Goal: Transaction & Acquisition: Purchase product/service

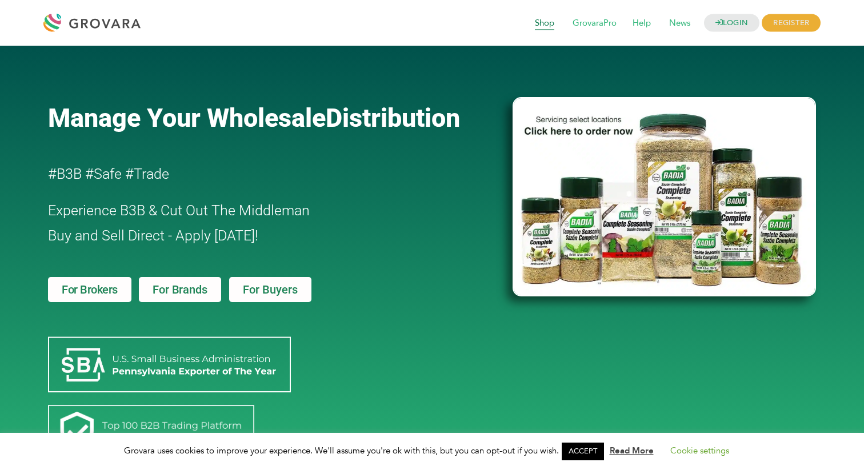
click at [543, 19] on span "Shop" at bounding box center [544, 24] width 35 height 22
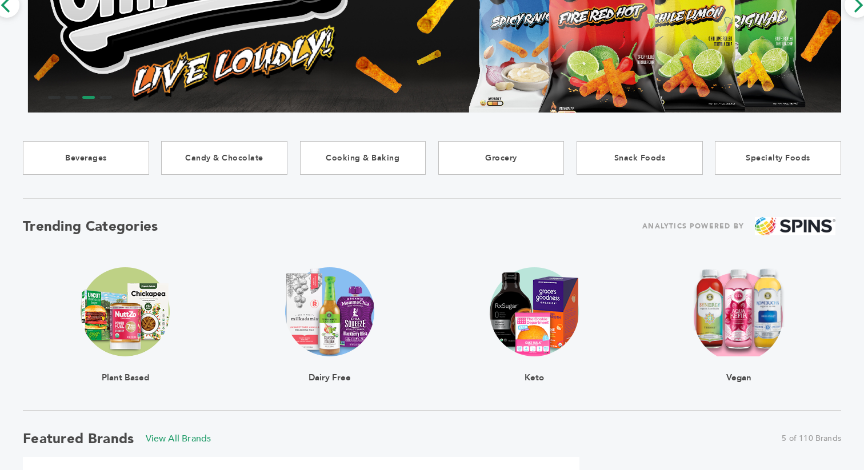
scroll to position [99, 0]
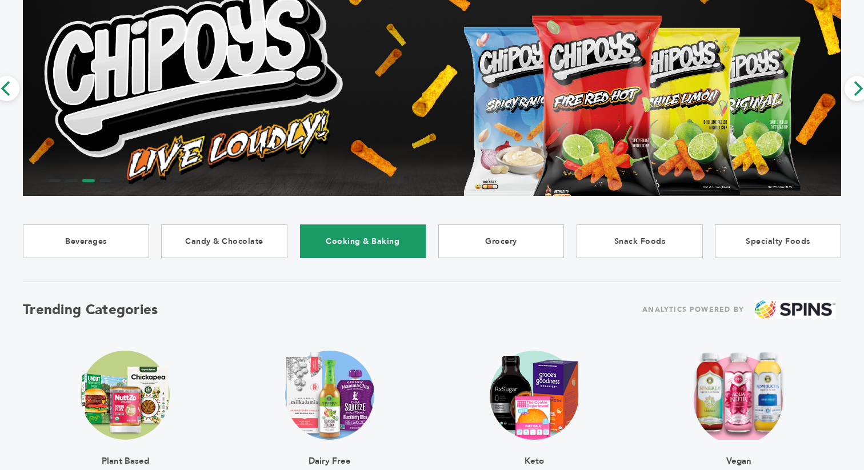
click at [373, 242] on link "Cooking & Baking" at bounding box center [363, 242] width 126 height 34
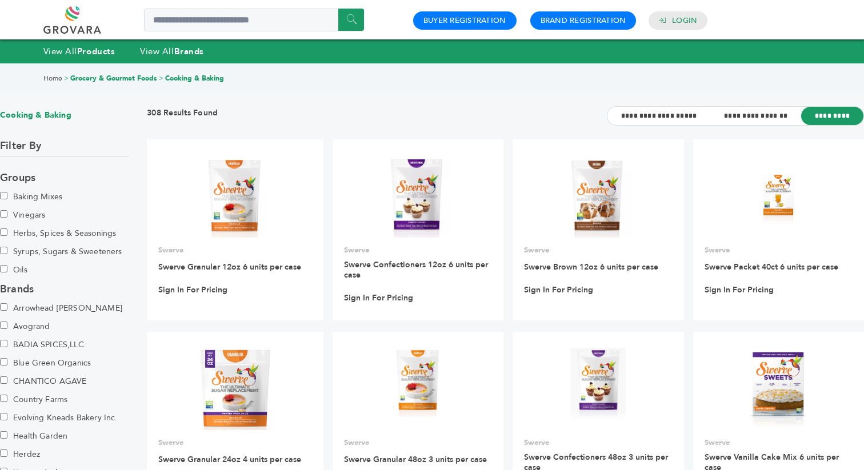
click at [54, 79] on link "Home" at bounding box center [52, 78] width 19 height 9
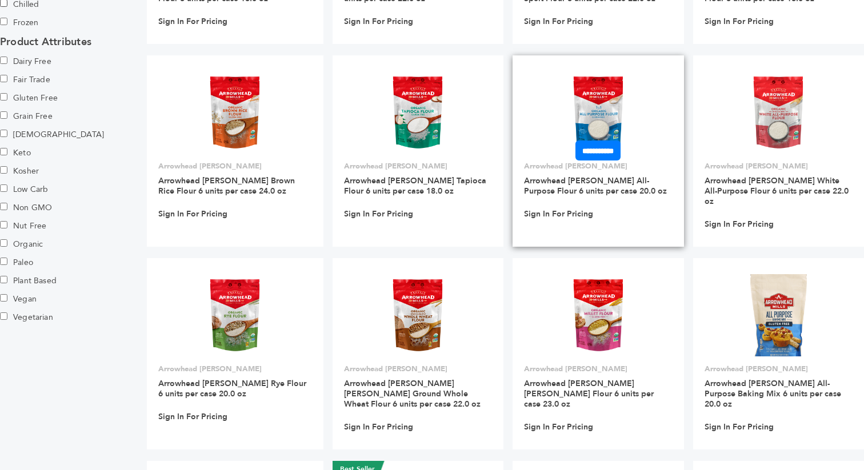
scroll to position [1140, 0]
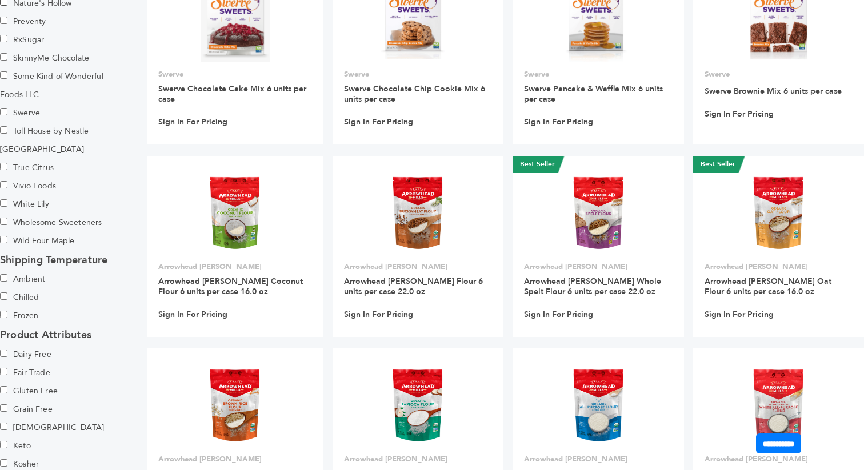
scroll to position [0, 0]
